Goal: Register for event/course

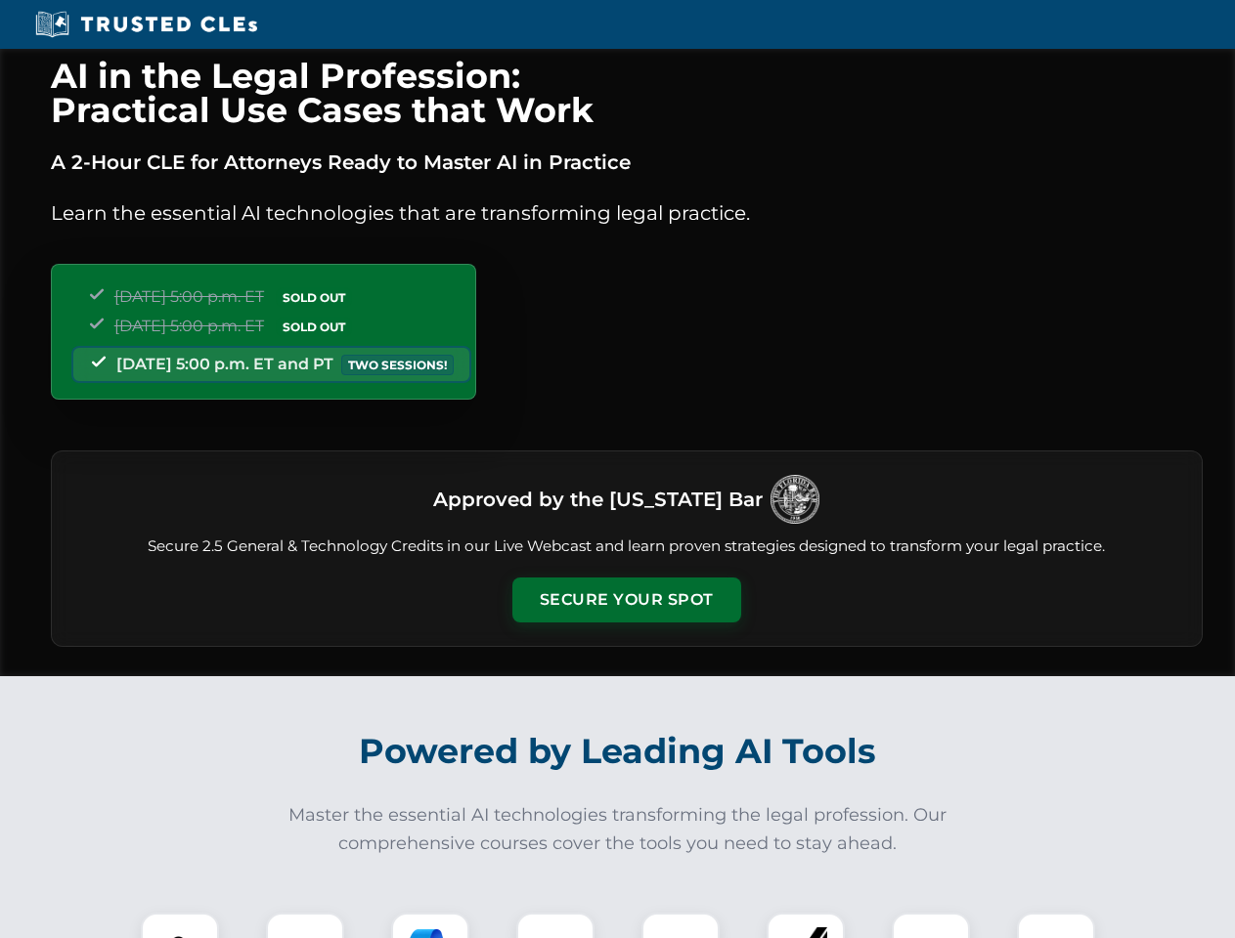
click at [626, 600] on button "Secure Your Spot" at bounding box center [626, 600] width 229 height 45
click at [180, 926] on img at bounding box center [180, 952] width 57 height 57
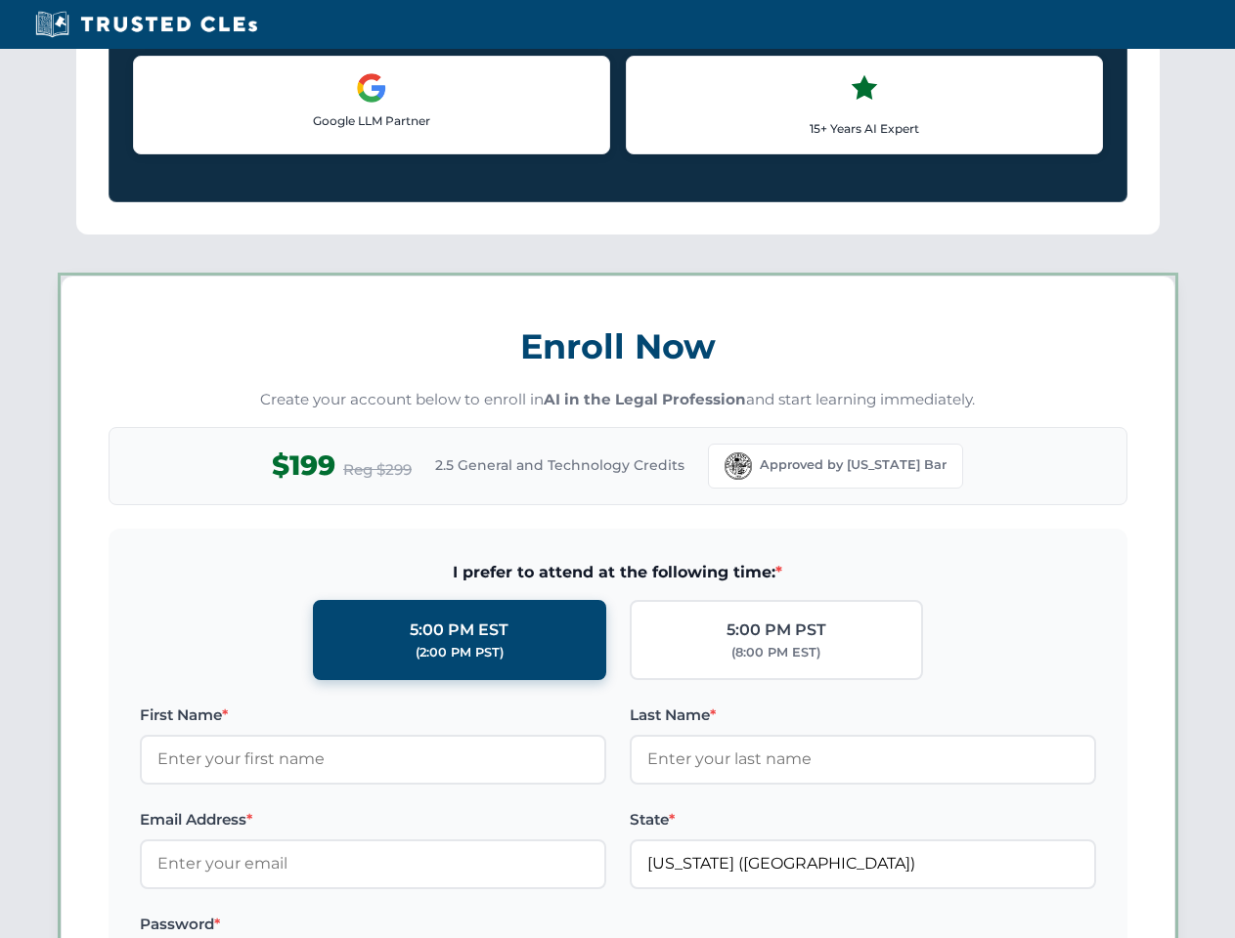
click at [430, 926] on label "Password *" at bounding box center [373, 924] width 466 height 23
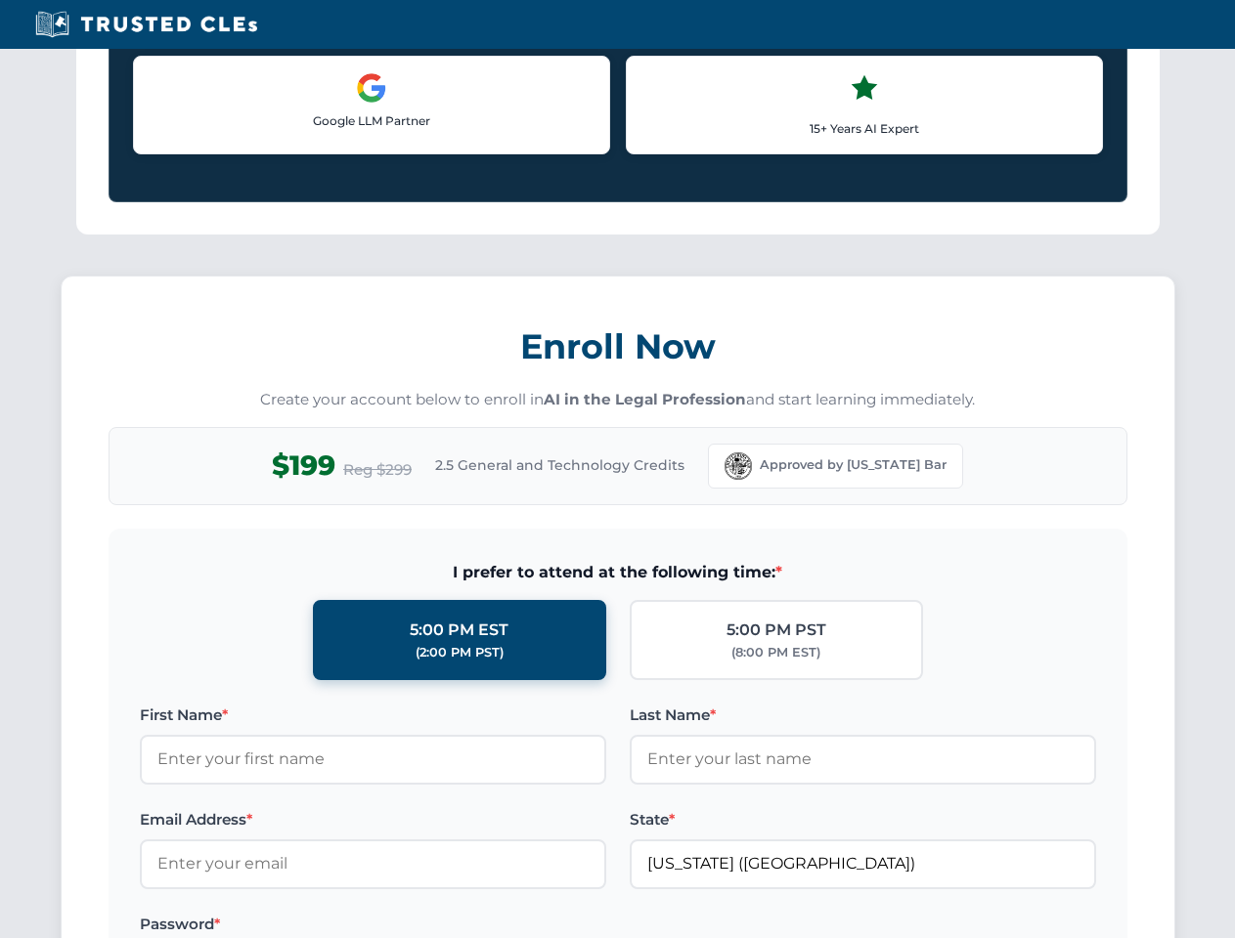
scroll to position [1919, 0]
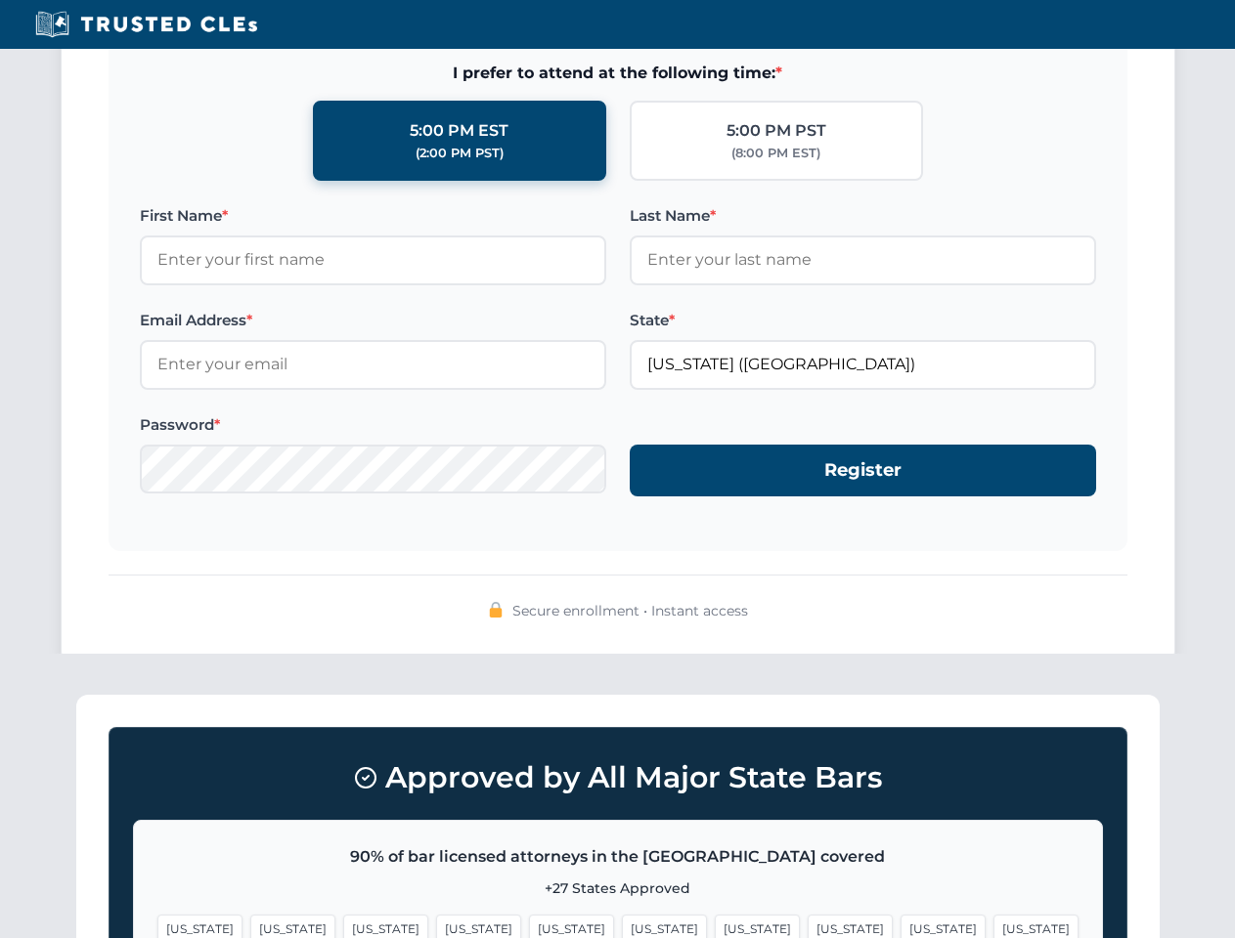
click at [900, 926] on span "[US_STATE]" at bounding box center [942, 929] width 85 height 28
